Goal: Task Accomplishment & Management: Manage account settings

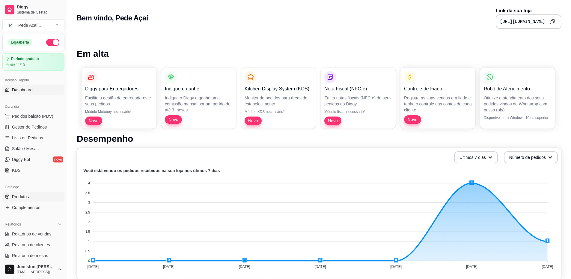
click at [30, 192] on link "Produtos" at bounding box center [33, 197] width 62 height 10
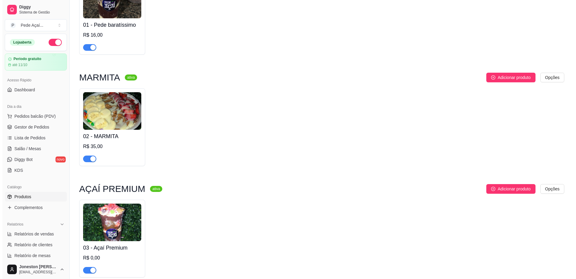
scroll to position [170, 0]
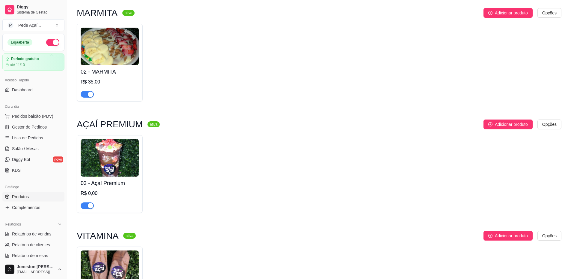
click at [107, 161] on img at bounding box center [110, 157] width 58 height 37
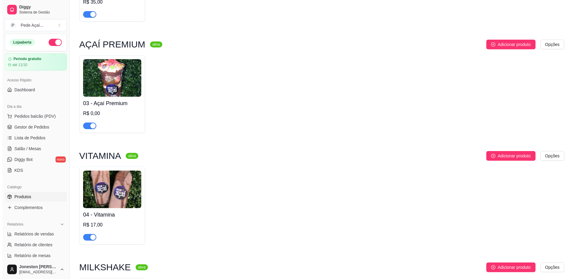
scroll to position [240, 0]
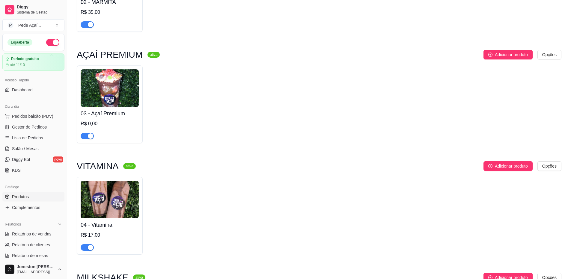
click at [123, 96] on img at bounding box center [110, 87] width 58 height 37
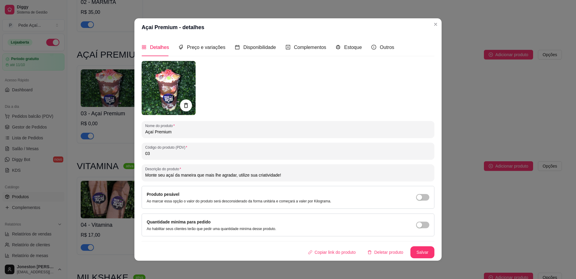
scroll to position [1, 0]
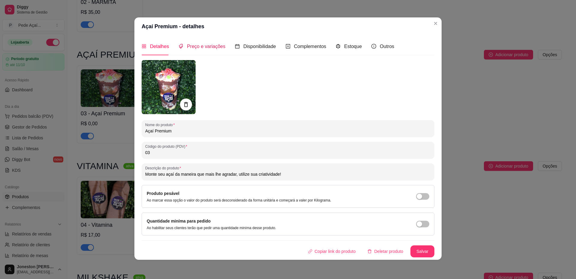
click at [203, 44] on span "Preço e variações" at bounding box center [206, 46] width 38 height 5
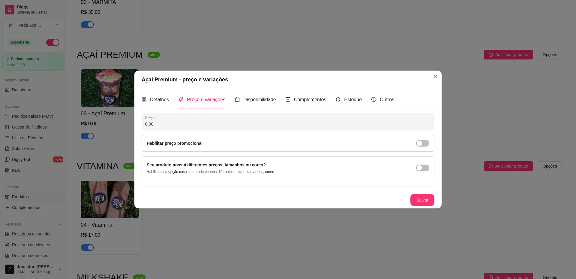
scroll to position [0, 0]
drag, startPoint x: 154, startPoint y: 123, endPoint x: 143, endPoint y: 121, distance: 11.5
click at [143, 121] on div "Preço 0,00" at bounding box center [288, 121] width 293 height 17
click at [212, 123] on input "0,00" at bounding box center [287, 124] width 285 height 6
click at [259, 99] on span "Disponibilidade" at bounding box center [259, 99] width 33 height 5
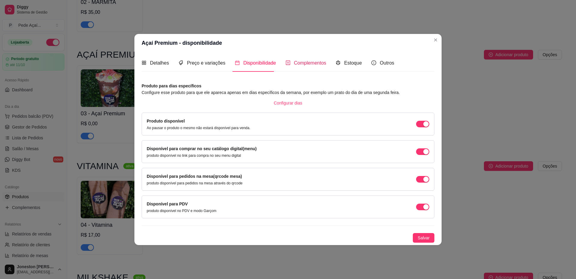
click at [311, 64] on span "Complementos" at bounding box center [310, 62] width 32 height 5
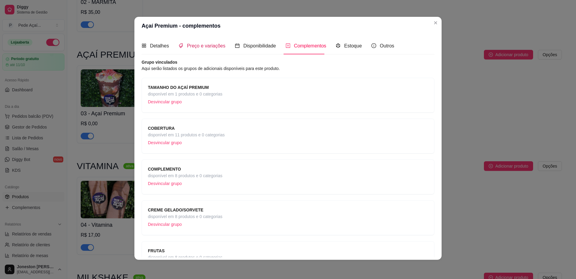
click at [193, 48] on span "Preço e variações" at bounding box center [206, 45] width 38 height 5
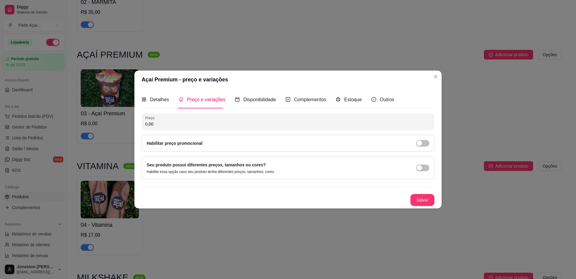
drag, startPoint x: 165, startPoint y: 123, endPoint x: 129, endPoint y: 128, distance: 36.9
click at [129, 128] on div "Açaí Premium - preço e variações Detalhes Preço e variações Disponibilidade Com…" at bounding box center [288, 139] width 576 height 279
type input "16,00"
click at [420, 197] on button "Salvar" at bounding box center [421, 200] width 23 height 12
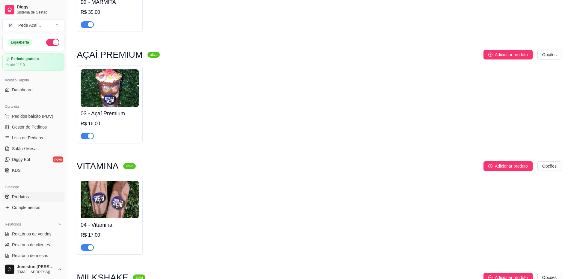
click at [121, 113] on h4 "03 - Açaí Premium" at bounding box center [110, 113] width 58 height 8
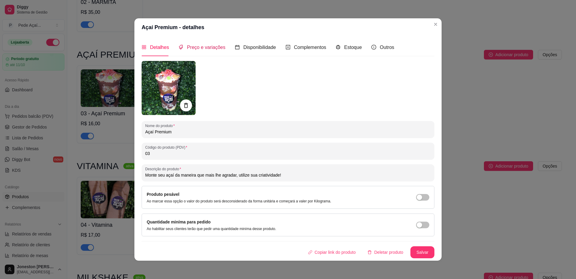
click at [209, 49] on span "Preço e variações" at bounding box center [206, 47] width 38 height 5
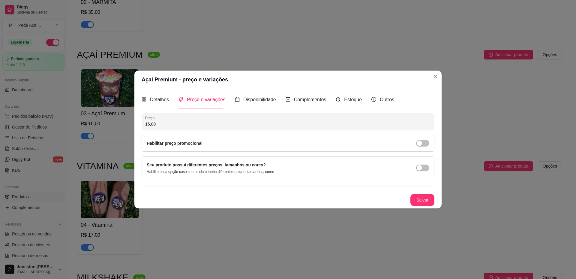
drag, startPoint x: 168, startPoint y: 121, endPoint x: 132, endPoint y: 125, distance: 35.9
click at [132, 125] on div "Açaí Premium - preço e variações Detalhes Preço e variações Disponibilidade Com…" at bounding box center [288, 139] width 576 height 279
type input "0,00"
click at [429, 199] on button "Salvar" at bounding box center [422, 200] width 24 height 12
click at [418, 200] on button "Salvar" at bounding box center [422, 200] width 24 height 12
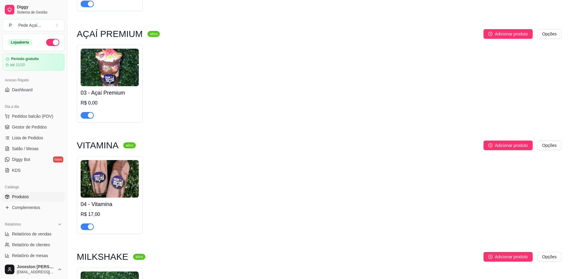
scroll to position [270, 0]
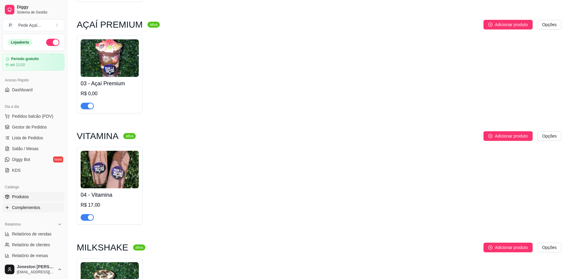
click at [30, 206] on span "Complementos" at bounding box center [26, 207] width 28 height 6
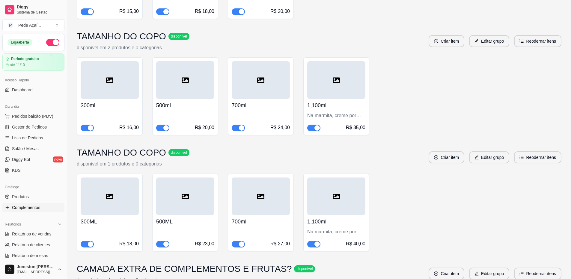
scroll to position [2203, 0]
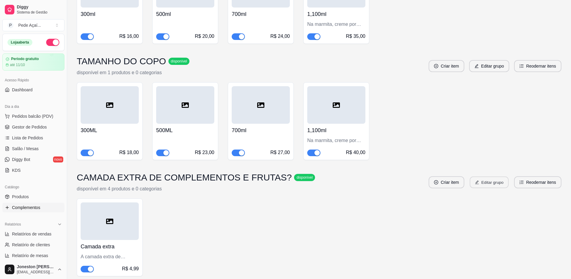
click at [502, 176] on button "Editar grupo" at bounding box center [489, 182] width 39 height 12
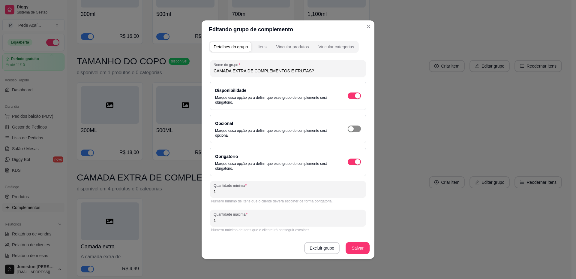
click at [356, 128] on span "button" at bounding box center [354, 128] width 13 height 7
type input "0"
click at [357, 247] on button "Salvar" at bounding box center [357, 248] width 23 height 12
click at [359, 247] on button "Salvar" at bounding box center [357, 248] width 23 height 12
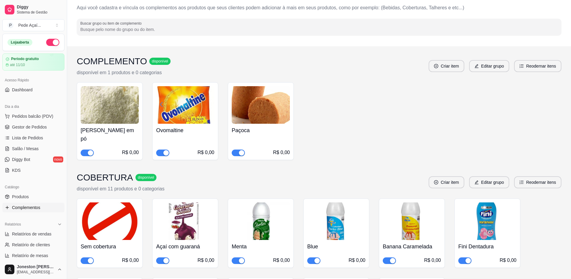
scroll to position [0, 0]
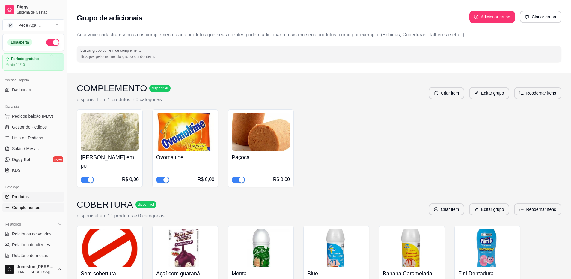
click at [29, 195] on link "Produtos" at bounding box center [33, 197] width 62 height 10
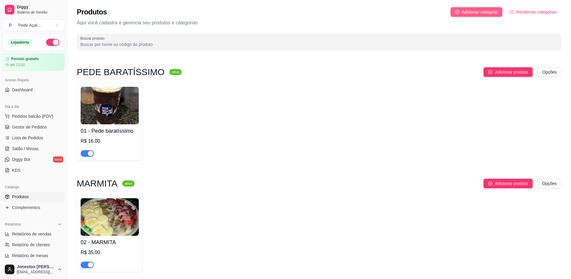
click at [475, 13] on span "Adicionar categoria" at bounding box center [480, 12] width 36 height 7
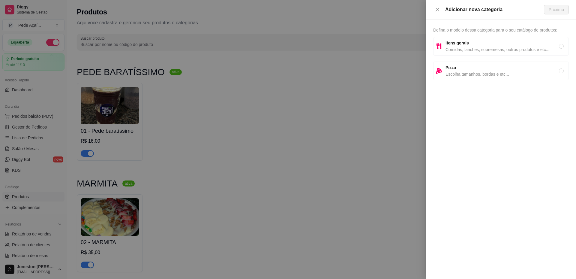
click at [466, 52] on span "Comidas, lanches, sobremesas, outros produtos e etc..." at bounding box center [501, 49] width 113 height 7
radio input "true"
click at [555, 13] on button "Próximo" at bounding box center [556, 10] width 25 height 10
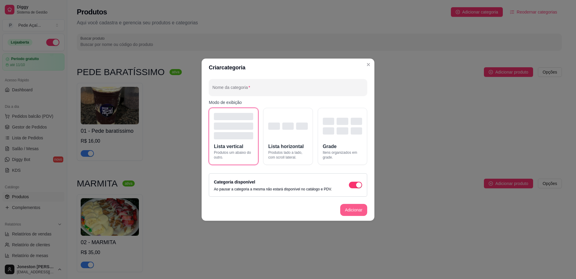
click at [351, 210] on button "Adicionar" at bounding box center [353, 210] width 27 height 12
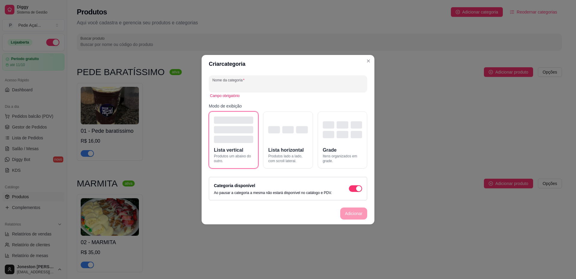
click at [262, 86] on input "Nome da categoria" at bounding box center [287, 86] width 151 height 6
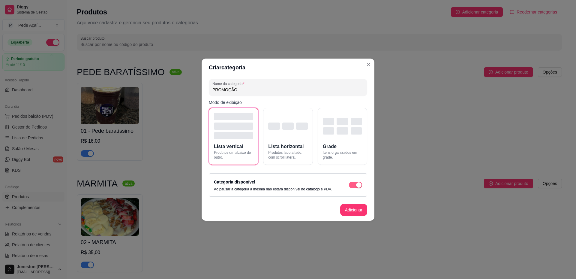
type input "PROMOÇÃO"
click at [359, 186] on div "button" at bounding box center [358, 184] width 5 height 5
click at [355, 212] on button "Adicionar" at bounding box center [353, 210] width 26 height 12
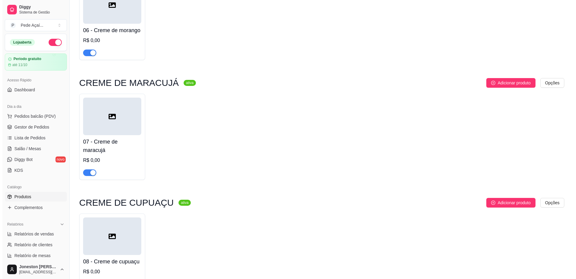
scroll to position [751, 0]
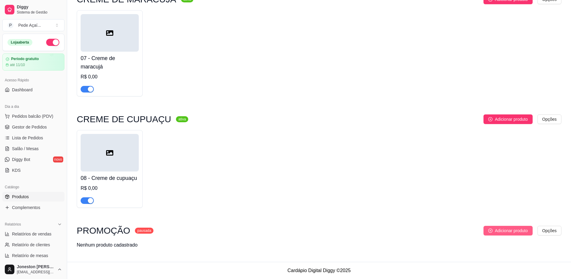
click at [508, 232] on span "Adicionar produto" at bounding box center [511, 230] width 33 height 7
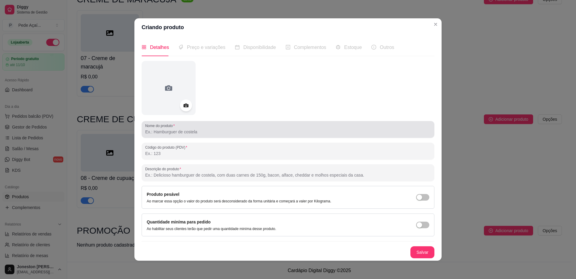
click at [187, 130] on input "Nome do produto" at bounding box center [287, 132] width 285 height 6
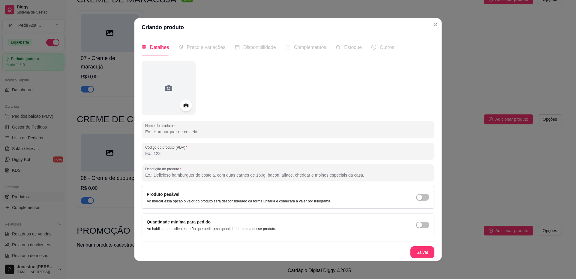
click at [166, 176] on input "Descrição do produto" at bounding box center [287, 175] width 285 height 6
type input "D"
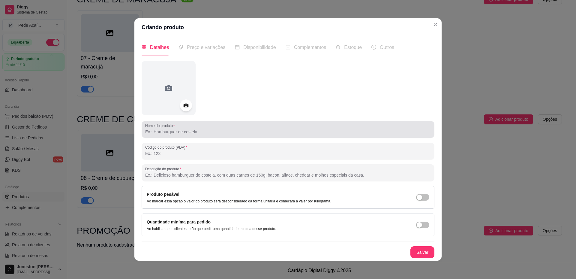
click at [180, 132] on input "Nome do produto" at bounding box center [287, 132] width 285 height 6
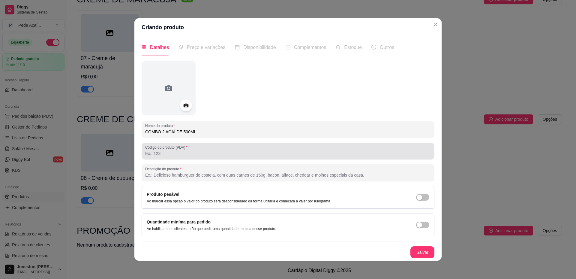
type input "COMBO 2 ACAÍ DE 500ML"
click at [169, 156] on input "Código do produto (PDV)" at bounding box center [287, 153] width 285 height 6
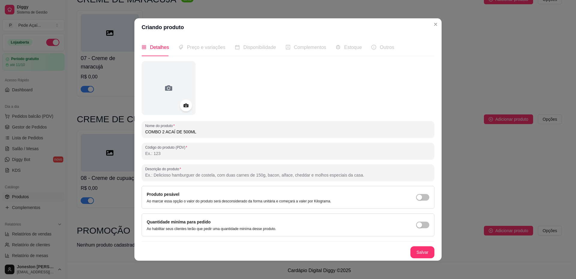
scroll to position [1, 0]
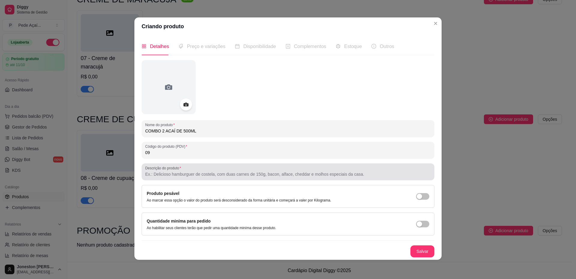
type input "09"
click at [172, 179] on div "Descrição do produto" at bounding box center [288, 171] width 293 height 17
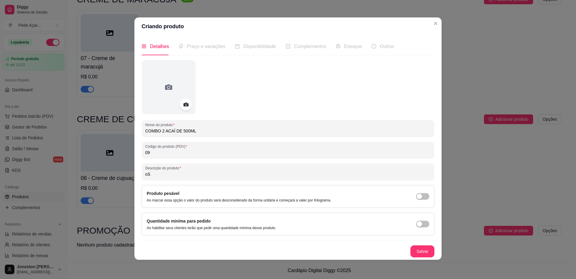
type input "o"
drag, startPoint x: 159, startPoint y: 130, endPoint x: 162, endPoint y: 131, distance: 3.1
click at [162, 131] on input "COMBO 2 ACAÍ DE 500ML" at bounding box center [287, 131] width 285 height 6
click at [237, 137] on div "Nome do produto COMBO 2 ACAÍ DE 500ML Código do produto (PDV) 09 Descrição do p…" at bounding box center [288, 158] width 293 height 197
drag, startPoint x: 189, startPoint y: 174, endPoint x: 137, endPoint y: 169, distance: 52.7
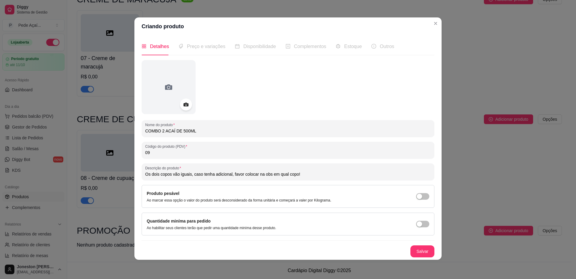
click at [137, 169] on div "Detalhes Preço e variações Disponibilidade Complementos Estoque Outros Nome do …" at bounding box center [287, 147] width 307 height 224
click at [205, 175] on input "Dois copos de açaí 500ml iguais. caso tenha adicional, favor colocar na obs em …" at bounding box center [287, 174] width 285 height 6
click at [316, 174] on input "Dois copos de açaí 500ml iguais. Caso tenha adicional, favor colocar na obs em …" at bounding box center [287, 174] width 285 height 6
type input "Dois copos de açaí 500ml iguais. Caso tenha adicional, favor colocar na obs em …"
click at [189, 104] on div at bounding box center [186, 104] width 13 height 13
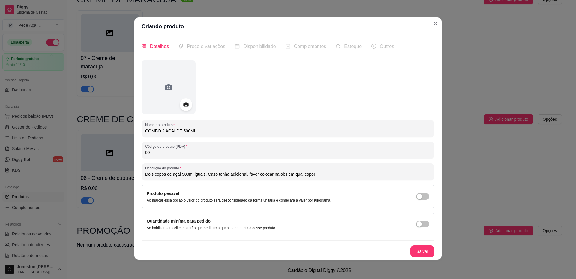
click at [185, 105] on circle at bounding box center [185, 104] width 1 height 1
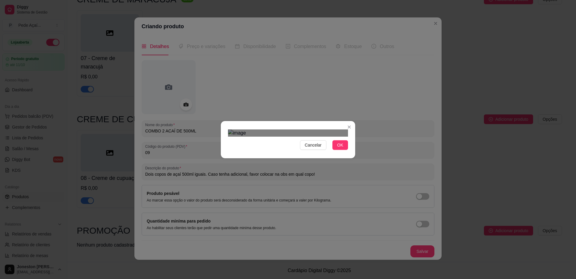
click at [310, 154] on div "Use the arrow keys to move the crop selection area" at bounding box center [288, 208] width 108 height 108
click at [374, 53] on div "Cancelar OK" at bounding box center [288, 139] width 576 height 279
click at [211, 219] on div "Cancelar OK" at bounding box center [288, 139] width 576 height 279
click at [294, 149] on div "Use the arrow keys to move the crop selection area" at bounding box center [288, 209] width 120 height 120
click at [342, 148] on span "OK" at bounding box center [340, 145] width 6 height 7
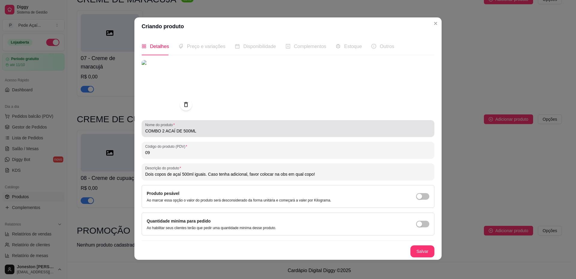
click at [167, 132] on input "COMBO 2 ACAÍ DE 500ML" at bounding box center [287, 131] width 285 height 6
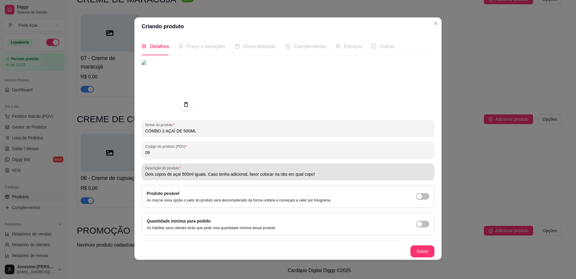
type input "COMBO 2 AÇAÍ DE 500ML"
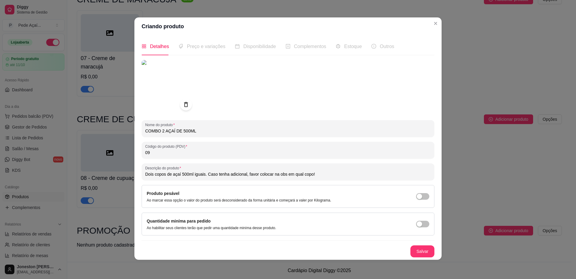
click at [283, 175] on input "Dois copos de açaí 500ml iguais. Caso tenha adicional, favor colocar na obs em …" at bounding box center [287, 174] width 285 height 6
click at [282, 174] on input "Dois copos de açaí 500ml iguais. Caso tenha adicional, favor colocar na obs em …" at bounding box center [287, 174] width 285 height 6
type input "Dois copos de açaí 500ml iguais. Caso tenha adicional, favor colocar na observa…"
click at [417, 248] on button "Salvar" at bounding box center [422, 251] width 24 height 12
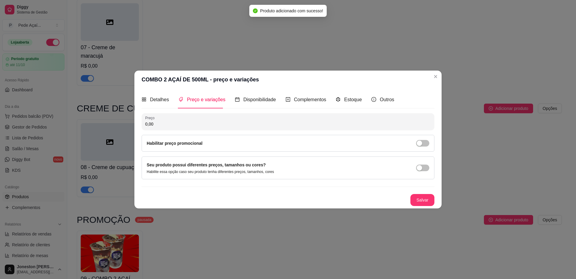
scroll to position [0, 0]
drag, startPoint x: 161, startPoint y: 123, endPoint x: 129, endPoint y: 126, distance: 32.5
click at [129, 126] on div "COMBO 2 AÇAÍ DE 500ML - preço e variações Detalhes Preço e variações Disponibil…" at bounding box center [288, 139] width 576 height 279
click at [418, 143] on div "button" at bounding box center [418, 142] width 5 height 5
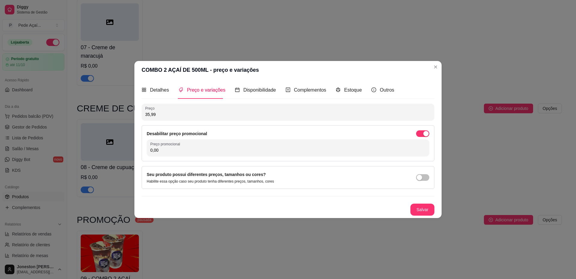
drag, startPoint x: 160, startPoint y: 112, endPoint x: 138, endPoint y: 113, distance: 21.9
click at [138, 113] on div "Detalhes Preço e variações Disponibilidade Complementos Estoque Outros Nome do …" at bounding box center [287, 148] width 307 height 139
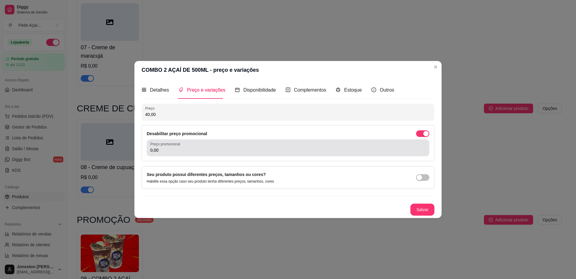
type input "40,00"
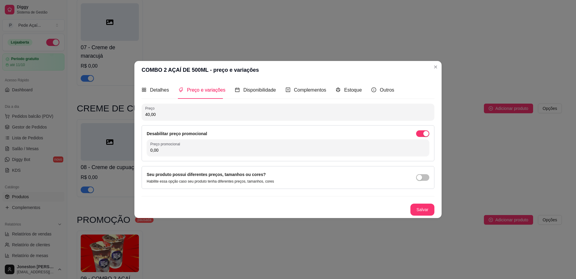
drag, startPoint x: 160, startPoint y: 151, endPoint x: 144, endPoint y: 149, distance: 15.7
click at [144, 149] on div "Desabilitar preço promocional Preço promocional 0,00" at bounding box center [288, 143] width 293 height 36
type input "35,99"
click at [424, 208] on button "Salvar" at bounding box center [421, 209] width 23 height 12
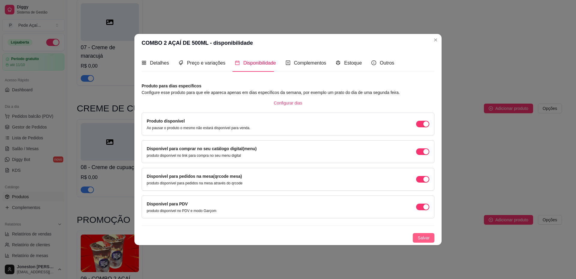
click at [422, 239] on span "Salvar" at bounding box center [423, 237] width 12 height 7
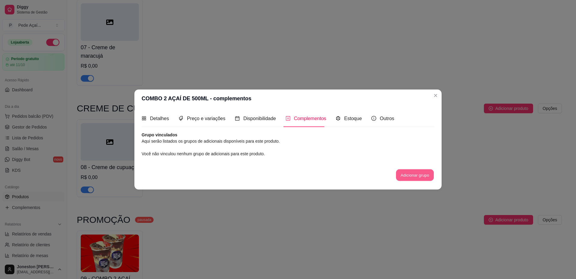
click at [410, 177] on button "Adicionar grupo" at bounding box center [415, 175] width 38 height 12
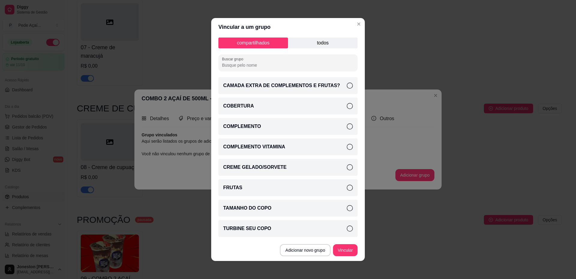
scroll to position [1, 0]
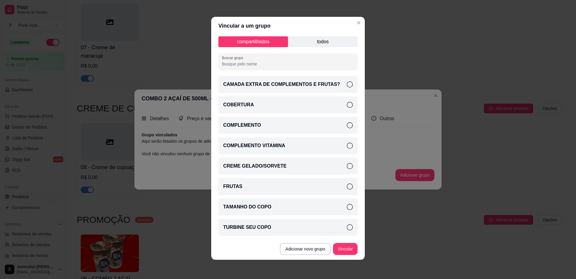
click at [346, 105] on div "COBERTURA" at bounding box center [287, 104] width 139 height 17
click at [347, 125] on icon at bounding box center [350, 125] width 6 height 6
click at [347, 144] on icon at bounding box center [350, 145] width 6 height 6
click at [347, 184] on icon at bounding box center [350, 186] width 6 height 6
click at [347, 168] on icon at bounding box center [350, 166] width 6 height 6
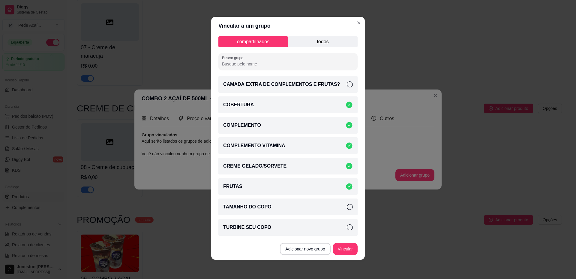
click at [347, 226] on icon at bounding box center [350, 227] width 6 height 6
click at [347, 84] on icon at bounding box center [350, 84] width 6 height 6
click at [343, 249] on button "Vincular" at bounding box center [345, 249] width 24 height 12
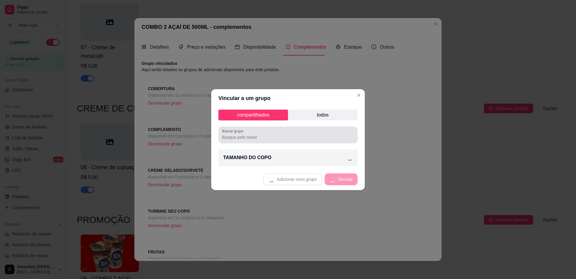
scroll to position [0, 0]
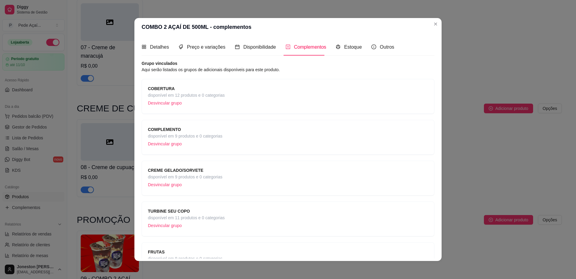
click at [196, 94] on span "disponível em 12 produtos e 0 categorias" at bounding box center [186, 95] width 77 height 7
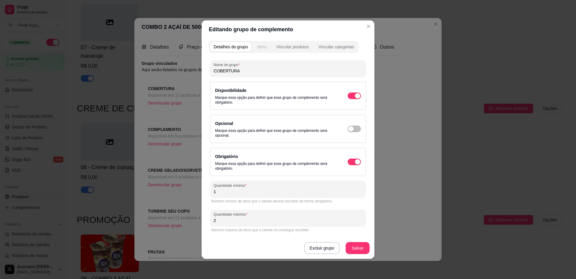
click at [265, 48] on div "Itens" at bounding box center [261, 47] width 9 height 6
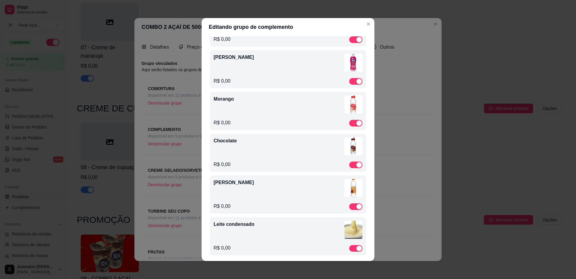
scroll to position [278, 0]
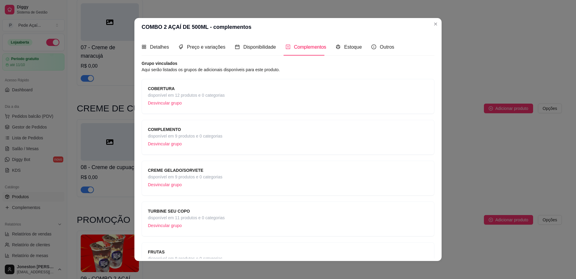
click at [190, 134] on span "disponível em 9 produtos e 0 categorias" at bounding box center [185, 136] width 74 height 7
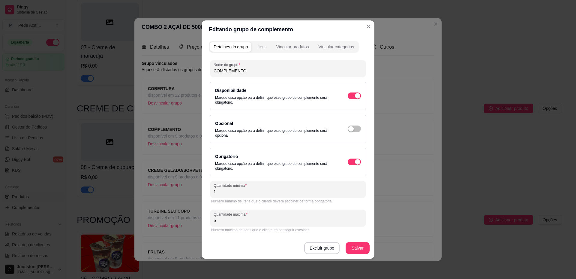
click at [263, 45] on div "Itens" at bounding box center [261, 47] width 9 height 6
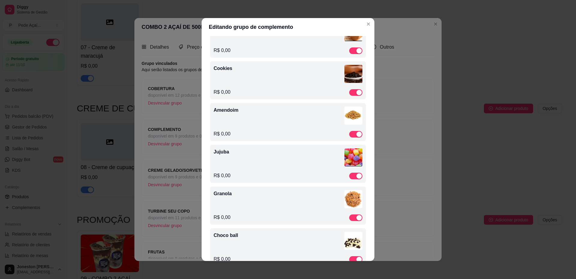
scroll to position [362, 0]
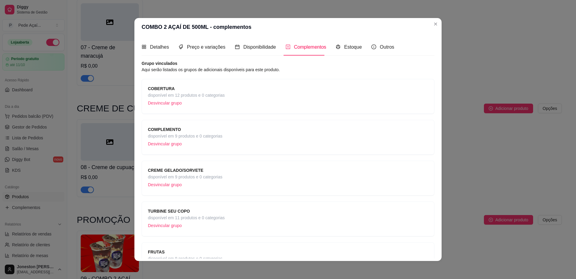
click at [192, 175] on span "disponível em 9 produtos e 0 categorias" at bounding box center [185, 176] width 74 height 7
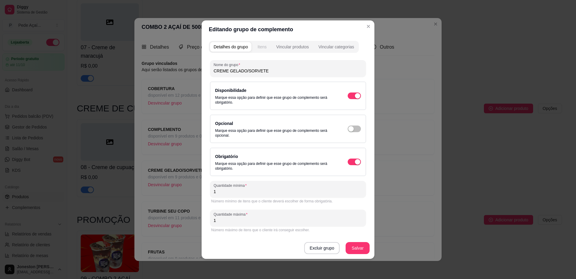
click at [260, 46] on div "Itens" at bounding box center [261, 47] width 9 height 6
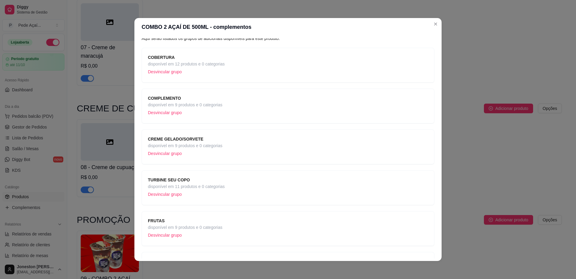
scroll to position [90, 0]
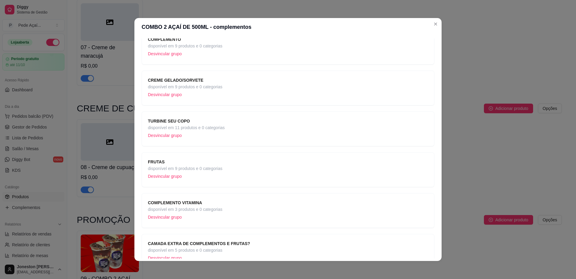
click at [200, 128] on span "disponível em 11 produtos e 0 categorias" at bounding box center [186, 127] width 77 height 7
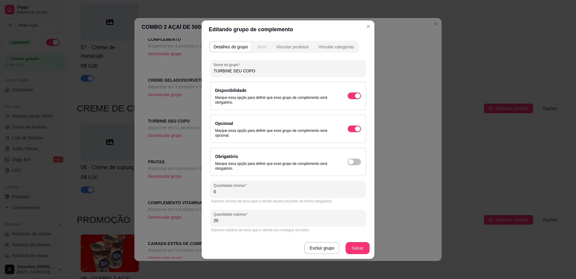
click at [262, 45] on div "Itens" at bounding box center [261, 47] width 9 height 6
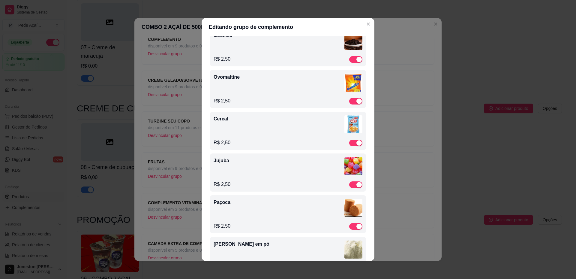
scroll to position [810, 0]
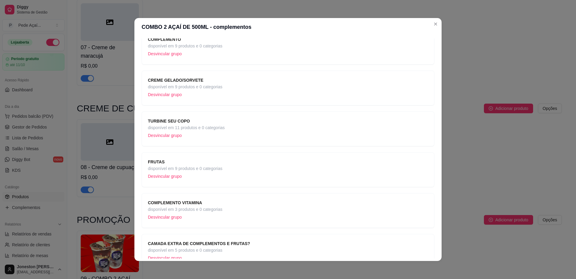
click at [198, 163] on span "FRUTAS" at bounding box center [185, 161] width 74 height 7
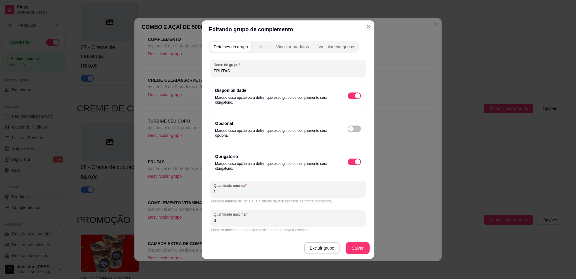
click at [264, 45] on div "Itens" at bounding box center [261, 47] width 9 height 6
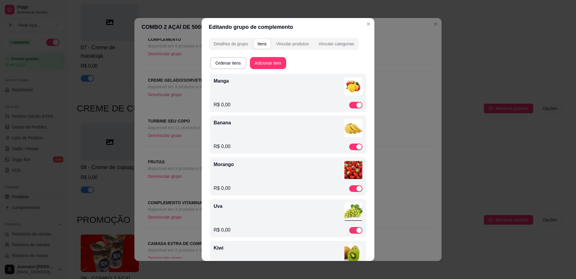
scroll to position [0, 0]
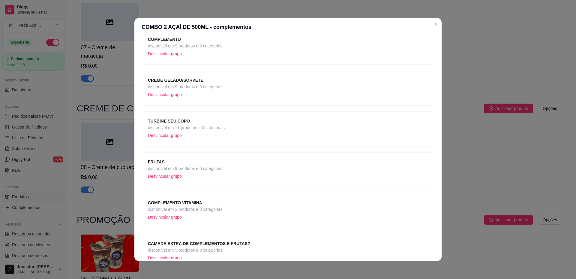
click at [200, 205] on span "COMPLEMENTO VITAMINA" at bounding box center [185, 202] width 74 height 7
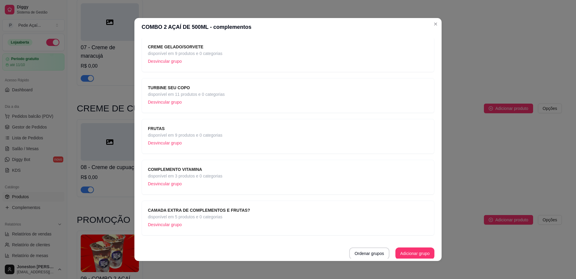
scroll to position [124, 0]
click at [178, 183] on p "Desvincular grupo" at bounding box center [185, 182] width 74 height 9
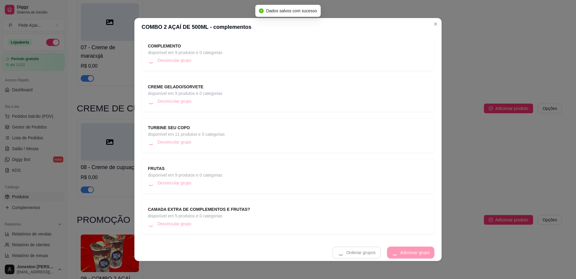
scroll to position [83, 0]
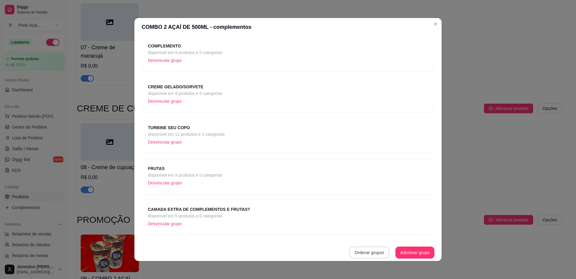
click at [368, 252] on button "Ordenar grupos" at bounding box center [369, 252] width 40 height 12
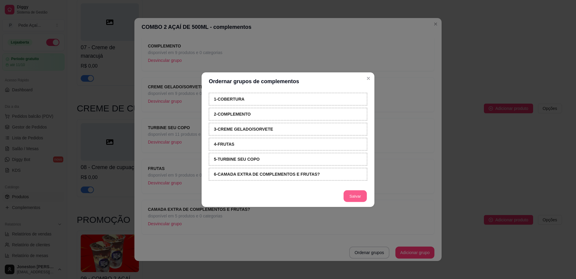
click at [358, 198] on button "Salvar" at bounding box center [354, 196] width 23 height 12
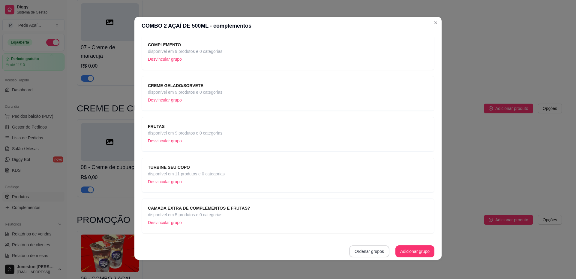
click at [363, 255] on button "Ordenar grupos" at bounding box center [369, 251] width 40 height 12
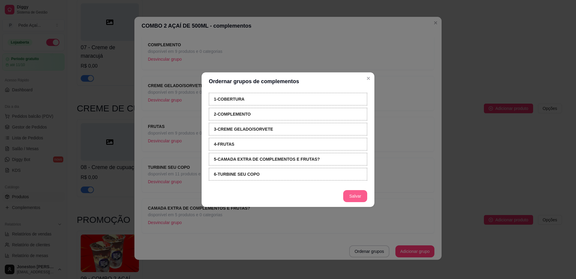
click at [351, 197] on button "Salvar" at bounding box center [355, 196] width 24 height 12
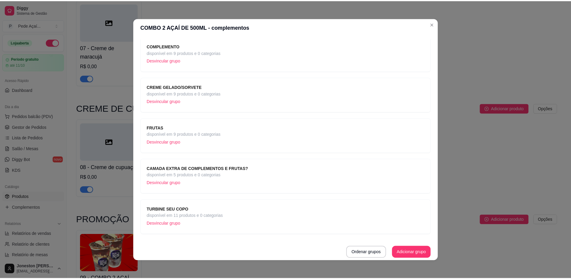
scroll to position [0, 0]
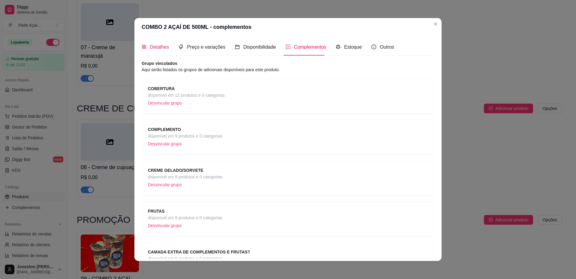
click at [154, 48] on span "Detalhes" at bounding box center [159, 46] width 19 height 5
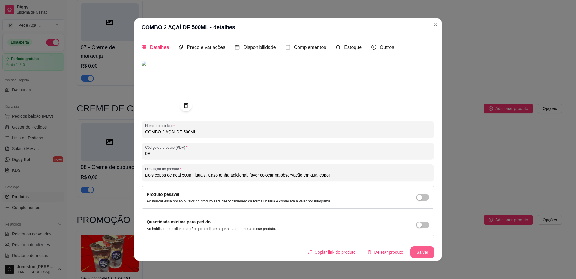
click at [413, 250] on button "Salvar" at bounding box center [422, 252] width 24 height 12
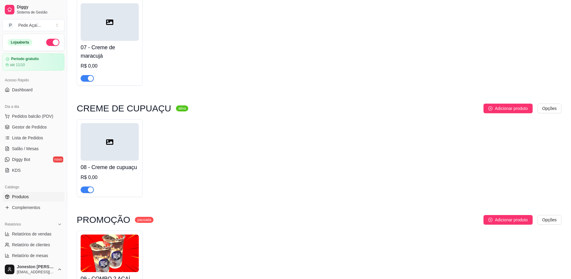
scroll to position [811, 0]
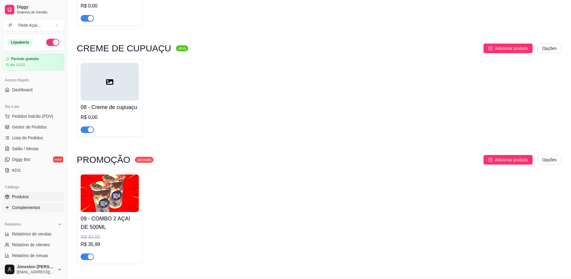
click at [28, 207] on span "Complementos" at bounding box center [26, 207] width 28 height 6
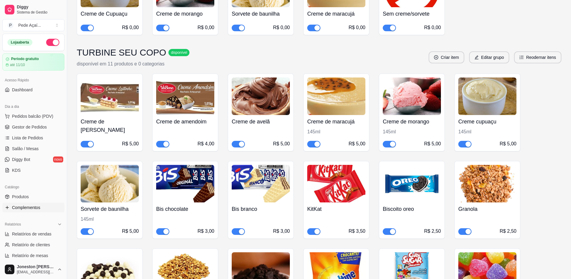
scroll to position [824, 0]
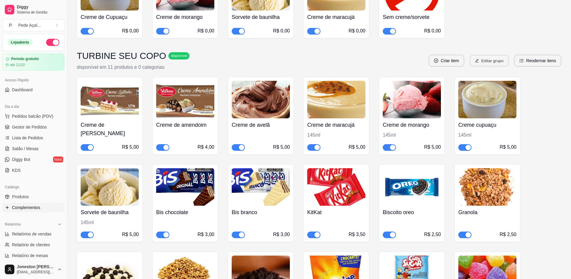
click at [497, 55] on button "Editar grupo" at bounding box center [489, 61] width 39 height 12
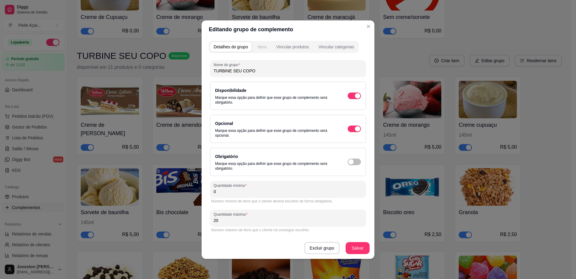
click at [260, 50] on button "Itens" at bounding box center [262, 47] width 16 height 10
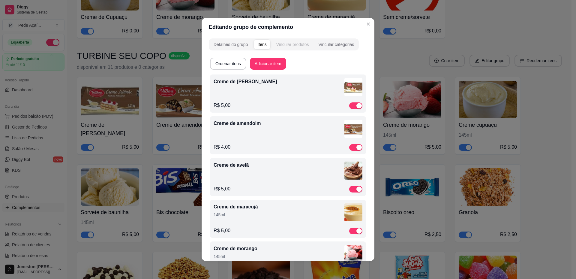
click at [291, 46] on div "Vincular produtos" at bounding box center [292, 44] width 33 height 6
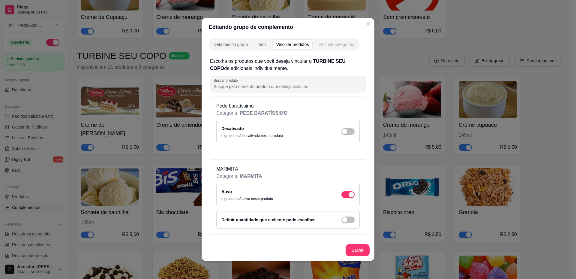
click at [338, 44] on div "Vincular categorias" at bounding box center [336, 44] width 36 height 6
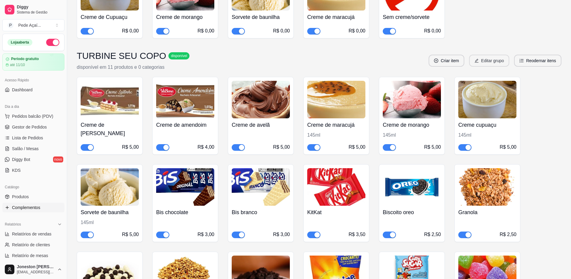
click at [506, 55] on button "Editar grupo" at bounding box center [489, 61] width 40 height 12
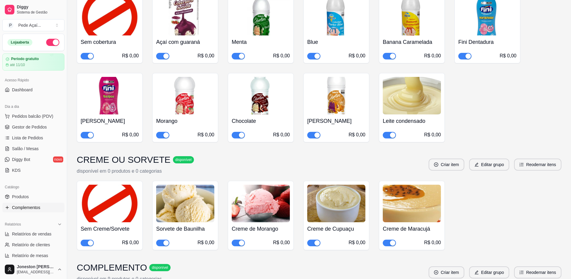
scroll to position [164, 0]
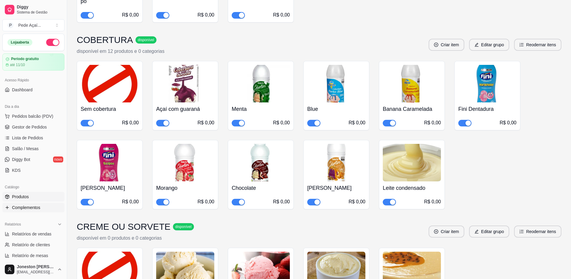
click at [30, 197] on link "Produtos" at bounding box center [33, 197] width 62 height 10
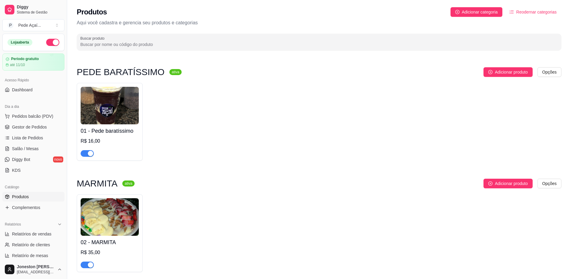
click at [553, 11] on span "Reodernar categorias" at bounding box center [536, 12] width 40 height 7
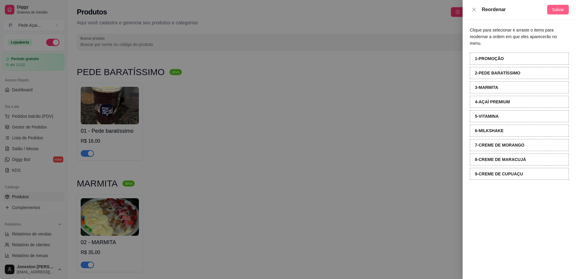
click at [556, 7] on span "Salvar" at bounding box center [558, 9] width 12 height 7
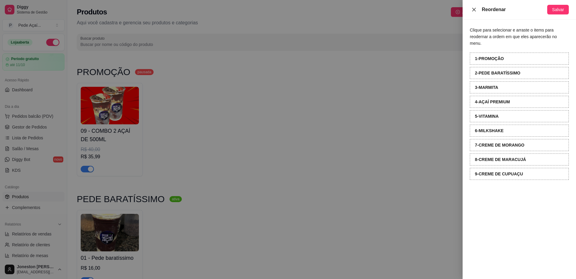
click at [474, 7] on icon "close" at bounding box center [473, 9] width 5 height 5
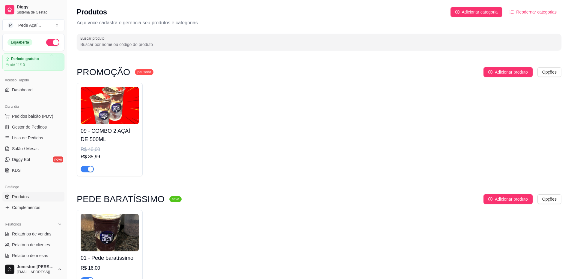
click at [109, 106] on img at bounding box center [110, 105] width 58 height 37
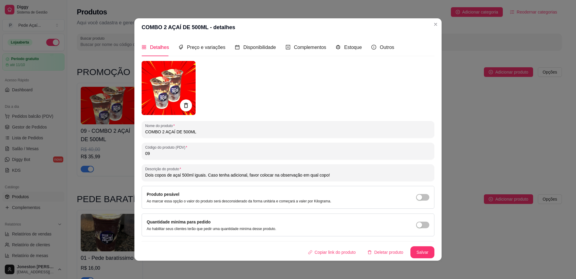
scroll to position [1, 0]
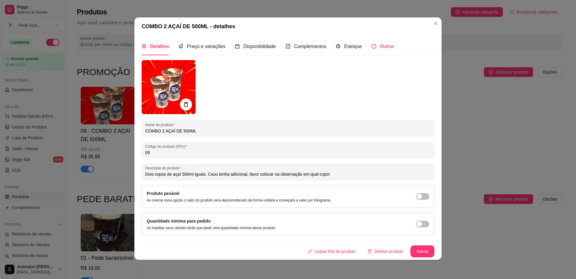
click at [374, 46] on div "Outros" at bounding box center [382, 46] width 23 height 7
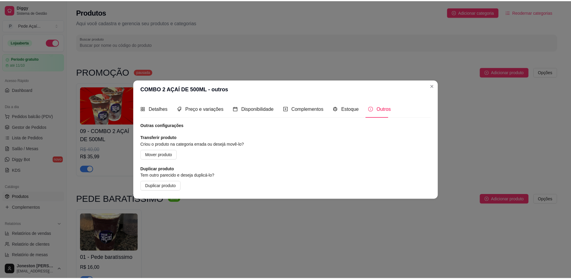
scroll to position [0, 0]
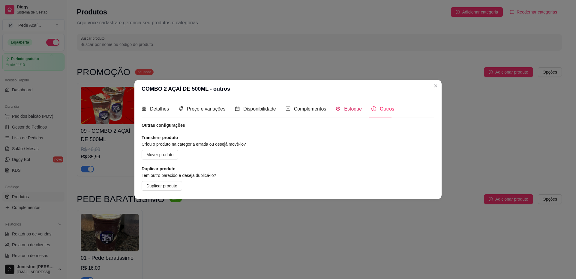
click at [351, 108] on span "Estoque" at bounding box center [353, 108] width 18 height 5
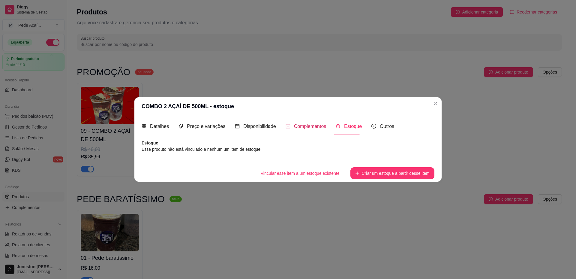
click at [308, 124] on span "Complementos" at bounding box center [310, 126] width 32 height 5
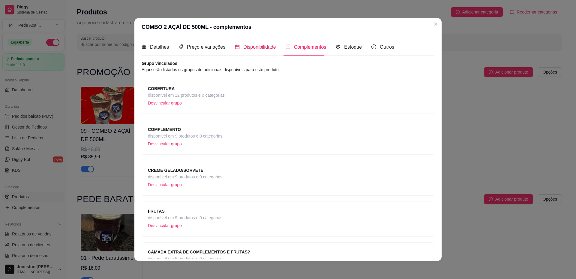
click at [258, 46] on span "Disponibilidade" at bounding box center [259, 46] width 33 height 5
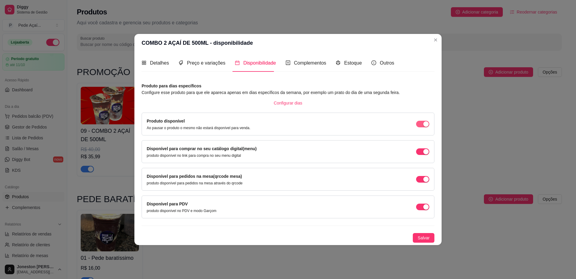
click at [422, 121] on span "button" at bounding box center [422, 124] width 13 height 7
click at [422, 121] on div "button" at bounding box center [418, 123] width 5 height 5
click at [428, 238] on span "Salvar" at bounding box center [423, 237] width 12 height 7
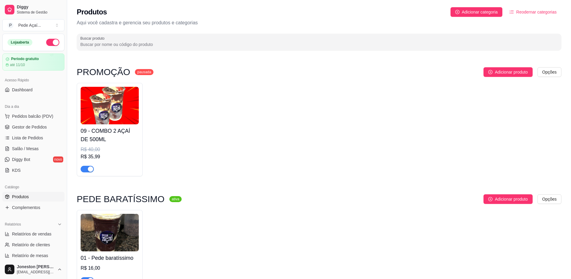
click at [140, 70] on sup "pausada" at bounding box center [144, 72] width 19 height 6
click at [112, 75] on h3 "PROMOÇÃO" at bounding box center [103, 71] width 53 height 7
click at [84, 167] on span "button" at bounding box center [87, 169] width 13 height 7
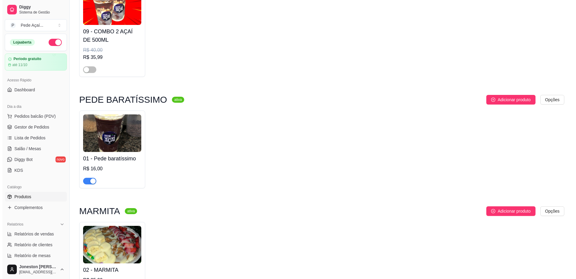
scroll to position [30, 0]
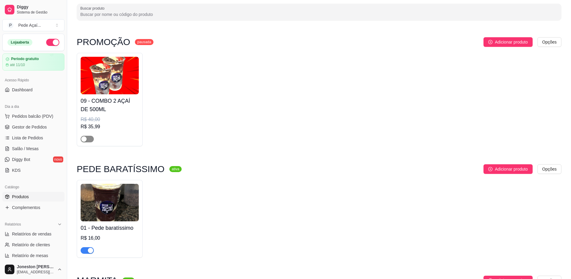
click at [89, 139] on span "button" at bounding box center [87, 139] width 13 height 7
click at [113, 44] on h3 "PROMOÇÃO" at bounding box center [103, 41] width 53 height 7
click at [129, 74] on img at bounding box center [110, 75] width 58 height 37
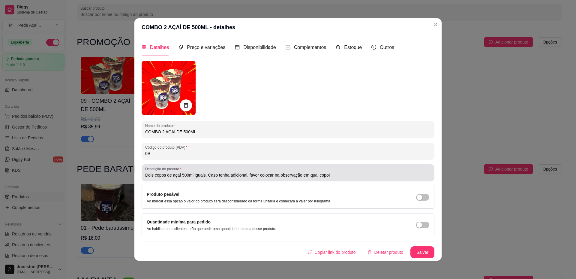
scroll to position [1, 0]
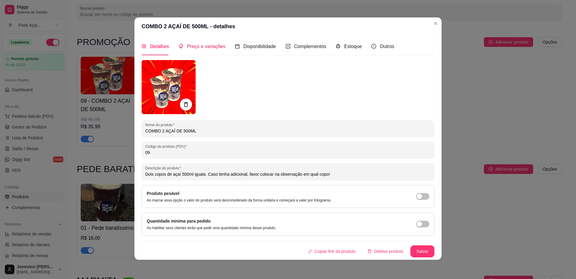
click at [200, 45] on span "Preço e variações" at bounding box center [206, 46] width 38 height 5
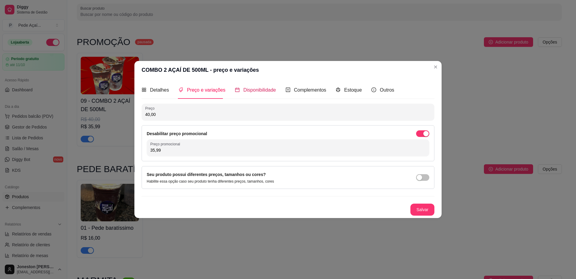
click at [261, 89] on span "Disponibilidade" at bounding box center [259, 89] width 33 height 5
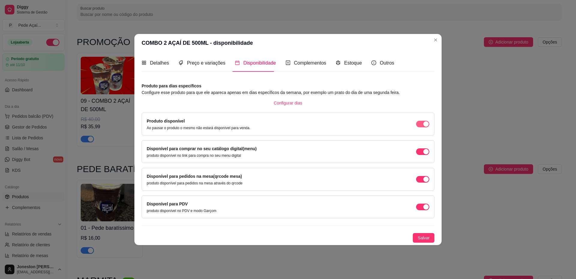
click at [421, 125] on span "button" at bounding box center [422, 124] width 13 height 7
click at [421, 151] on span "button" at bounding box center [422, 151] width 13 height 7
drag, startPoint x: 421, startPoint y: 177, endPoint x: 421, endPoint y: 182, distance: 5.1
click at [421, 177] on span "button" at bounding box center [422, 179] width 13 height 7
click at [421, 209] on span "button" at bounding box center [422, 206] width 13 height 7
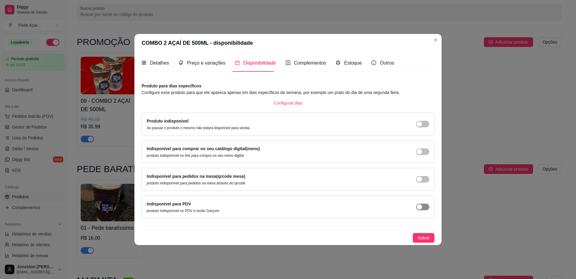
click at [418, 208] on div "button" at bounding box center [418, 206] width 5 height 5
click at [423, 207] on div "button" at bounding box center [425, 206] width 5 height 5
click at [427, 241] on button "Salvar" at bounding box center [424, 238] width 22 height 10
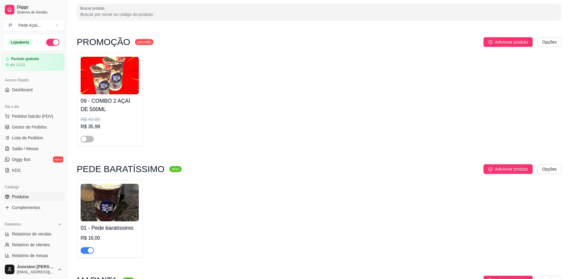
click at [133, 65] on img at bounding box center [110, 75] width 58 height 37
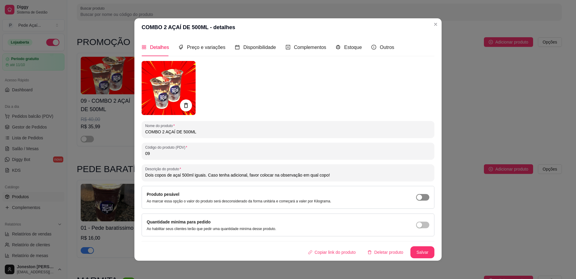
click at [419, 196] on div "button" at bounding box center [418, 196] width 5 height 5
click at [419, 196] on button "button" at bounding box center [422, 197] width 13 height 7
click at [204, 49] on span "Preço e variações" at bounding box center [206, 47] width 38 height 5
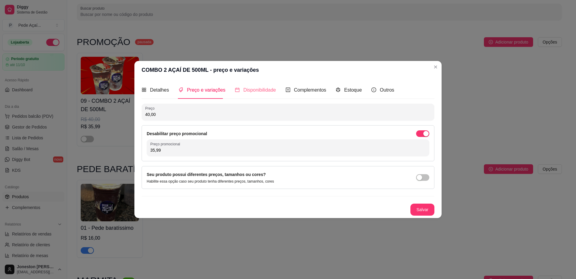
click at [265, 95] on div "Disponibilidade" at bounding box center [255, 89] width 41 height 17
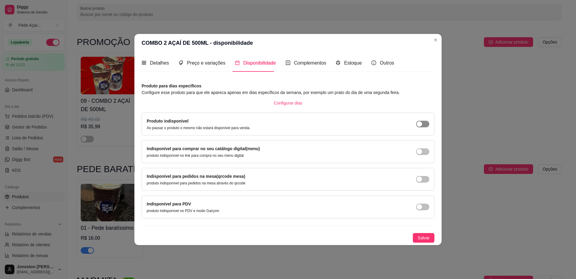
click at [422, 124] on button "button" at bounding box center [422, 124] width 13 height 7
click at [424, 153] on span "button" at bounding box center [422, 151] width 13 height 7
drag, startPoint x: 421, startPoint y: 175, endPoint x: 423, endPoint y: 187, distance: 13.0
click at [421, 176] on div "Indisponível para pedidos na mesa(qrcode mesa) produto indisponível para pedido…" at bounding box center [288, 179] width 282 height 13
click at [422, 176] on span "button" at bounding box center [422, 179] width 13 height 7
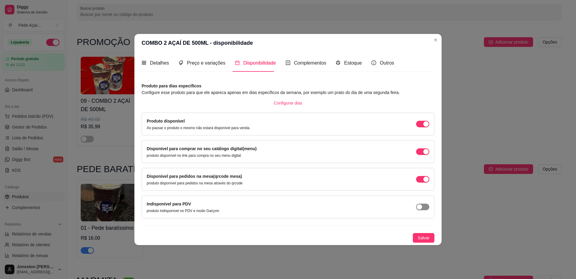
drag, startPoint x: 426, startPoint y: 210, endPoint x: 426, endPoint y: 207, distance: 3.6
click at [426, 209] on div "Indisponível para PDV produto indisponível no PDV e modo Garçom" at bounding box center [288, 206] width 282 height 13
click at [426, 207] on span "button" at bounding box center [422, 206] width 13 height 7
click at [293, 104] on span "Configurar dias" at bounding box center [288, 103] width 28 height 7
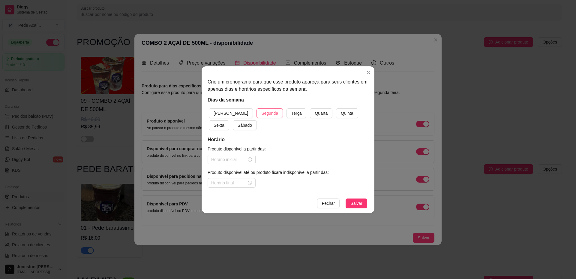
click at [261, 116] on span "Segunda" at bounding box center [269, 113] width 17 height 7
click at [286, 114] on button "Terça" at bounding box center [296, 113] width 20 height 10
click at [315, 112] on span "Quarta" at bounding box center [321, 113] width 13 height 7
drag, startPoint x: 323, startPoint y: 112, endPoint x: 351, endPoint y: 113, distance: 27.9
click at [341, 113] on span "Quinta" at bounding box center [347, 113] width 12 height 7
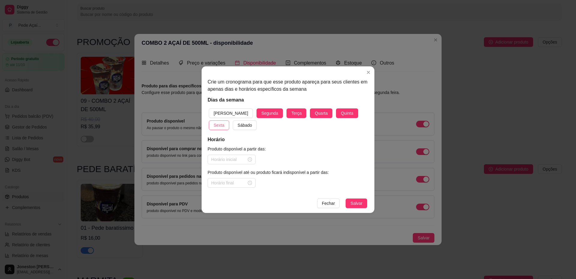
click at [224, 122] on span "Sexta" at bounding box center [218, 125] width 11 height 7
click at [229, 120] on button "Sexta" at bounding box center [219, 125] width 20 height 10
click at [336, 115] on button "Quinta" at bounding box center [347, 113] width 22 height 10
click at [310, 115] on button "Quarta" at bounding box center [321, 113] width 22 height 10
drag, startPoint x: 282, startPoint y: 116, endPoint x: 270, endPoint y: 116, distance: 12.0
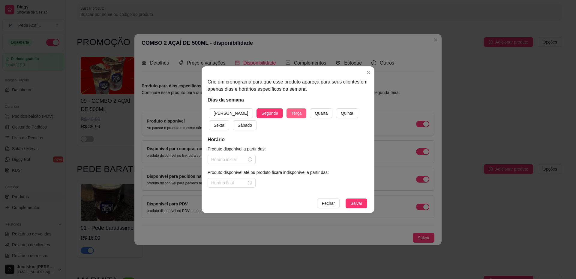
click at [291, 116] on span "Terça" at bounding box center [296, 113] width 10 height 7
click at [261, 115] on span "Segunda" at bounding box center [269, 113] width 17 height 7
click at [315, 115] on span "Quarta" at bounding box center [321, 113] width 13 height 7
click at [235, 159] on input at bounding box center [228, 159] width 35 height 7
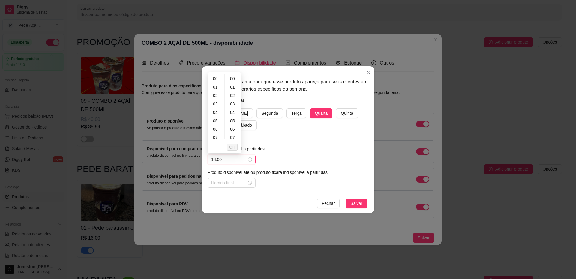
scroll to position [137, 0]
type input "18:00"
click at [233, 147] on span "OK" at bounding box center [232, 147] width 6 height 7
click at [231, 185] on input at bounding box center [228, 182] width 35 height 7
type input "23:00"
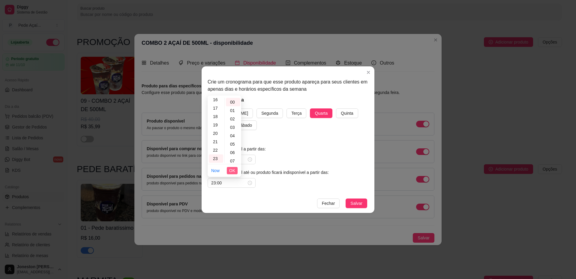
click at [230, 171] on span "OK" at bounding box center [232, 170] width 6 height 7
click at [353, 204] on span "Salvar" at bounding box center [356, 203] width 12 height 7
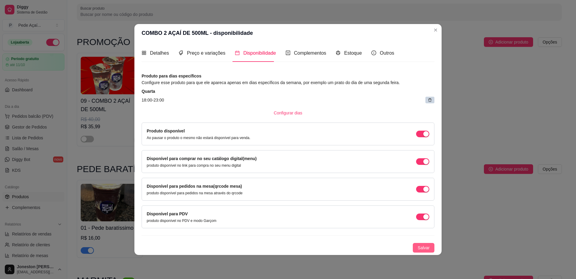
click at [422, 249] on span "Salvar" at bounding box center [423, 247] width 12 height 7
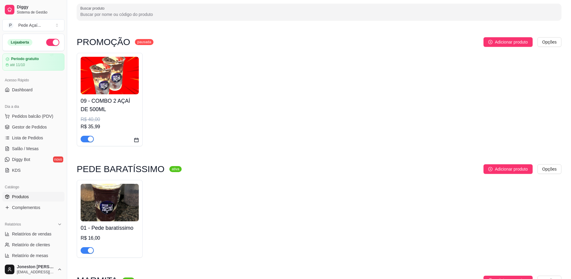
click at [117, 78] on img at bounding box center [110, 75] width 58 height 37
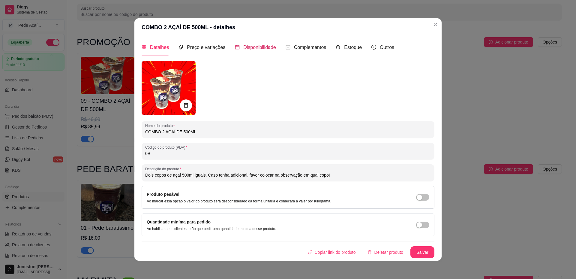
click at [243, 47] on span "Disponibilidade" at bounding box center [259, 47] width 33 height 5
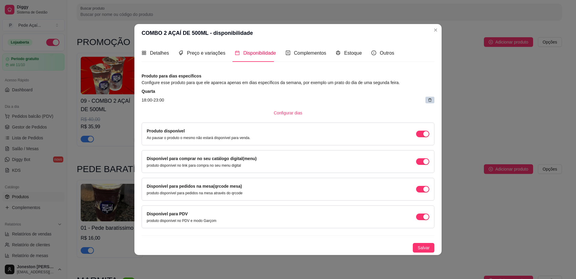
click at [430, 100] on icon at bounding box center [430, 100] width 4 height 4
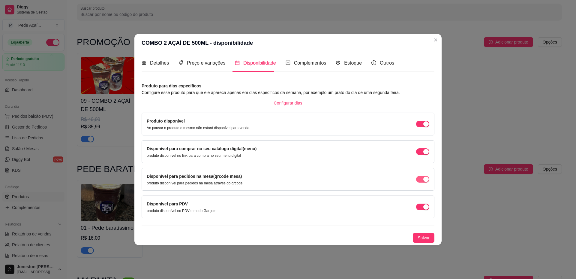
click at [419, 178] on span "button" at bounding box center [422, 179] width 13 height 7
click at [422, 179] on button "button" at bounding box center [422, 179] width 13 height 7
drag, startPoint x: 420, startPoint y: 180, endPoint x: 422, endPoint y: 186, distance: 6.9
click at [420, 180] on span "button" at bounding box center [422, 179] width 13 height 7
click at [421, 178] on div "button" at bounding box center [418, 178] width 5 height 5
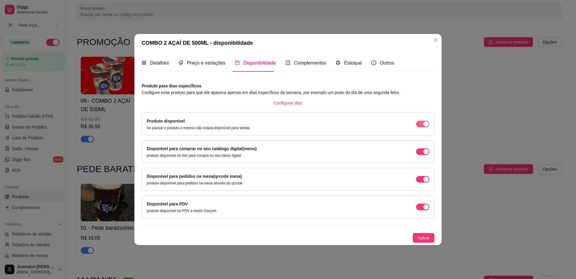
click at [423, 121] on div "button" at bounding box center [425, 123] width 5 height 5
click at [423, 121] on span "button" at bounding box center [422, 124] width 13 height 7
click at [427, 237] on span "Salvar" at bounding box center [423, 237] width 12 height 7
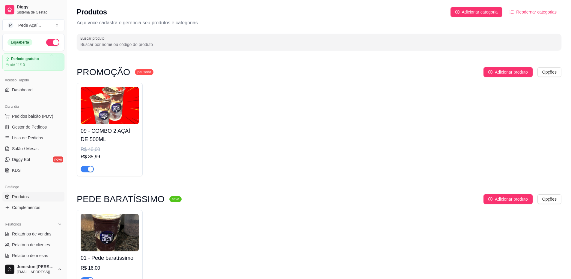
click at [554, 78] on div "PROMOÇÃO pausada Adicionar produto Opções 09 - COMBO 2 AÇAÍ DE 500ML R$ 40,00 R…" at bounding box center [319, 121] width 485 height 109
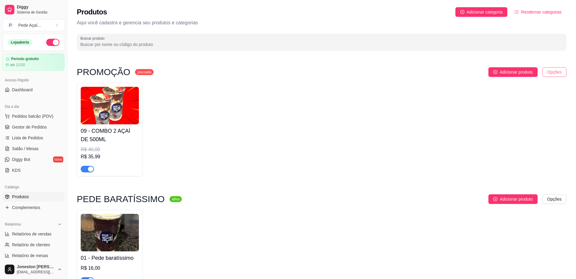
click at [553, 76] on html "Diggy Sistema de Gestão P Pede Açaí ... Loja aberta Período gratuito até 11/10 …" at bounding box center [288, 139] width 576 height 279
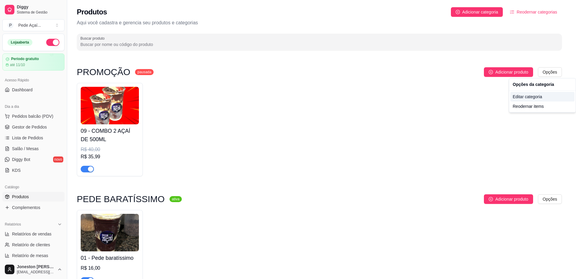
click at [534, 97] on div "Editar categoria" at bounding box center [542, 97] width 64 height 10
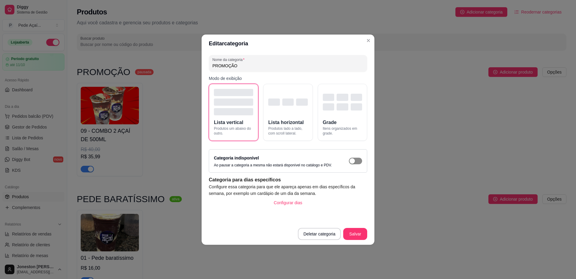
click at [356, 161] on span "button" at bounding box center [355, 160] width 13 height 7
click at [356, 235] on button "Salvar" at bounding box center [354, 234] width 23 height 12
